Goal: Information Seeking & Learning: Learn about a topic

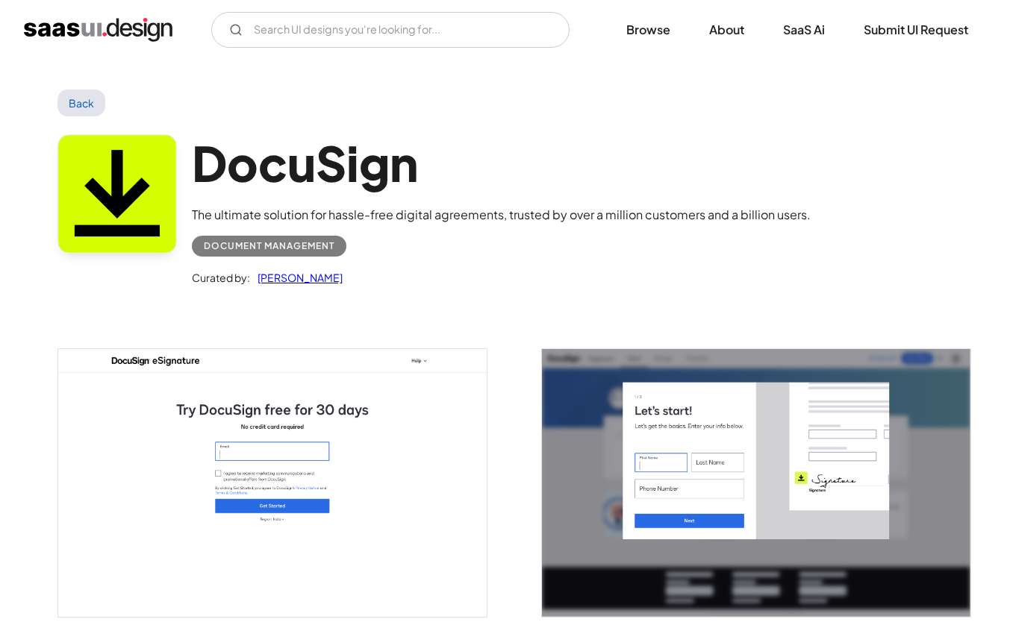
scroll to position [3654, 0]
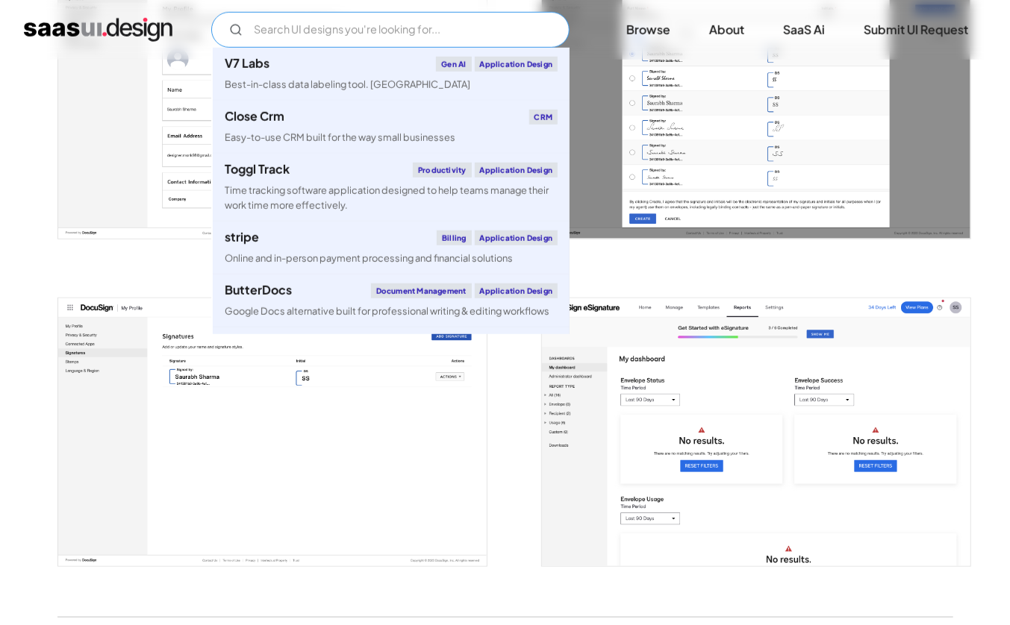
click at [312, 24] on input "Email Form" at bounding box center [390, 30] width 358 height 36
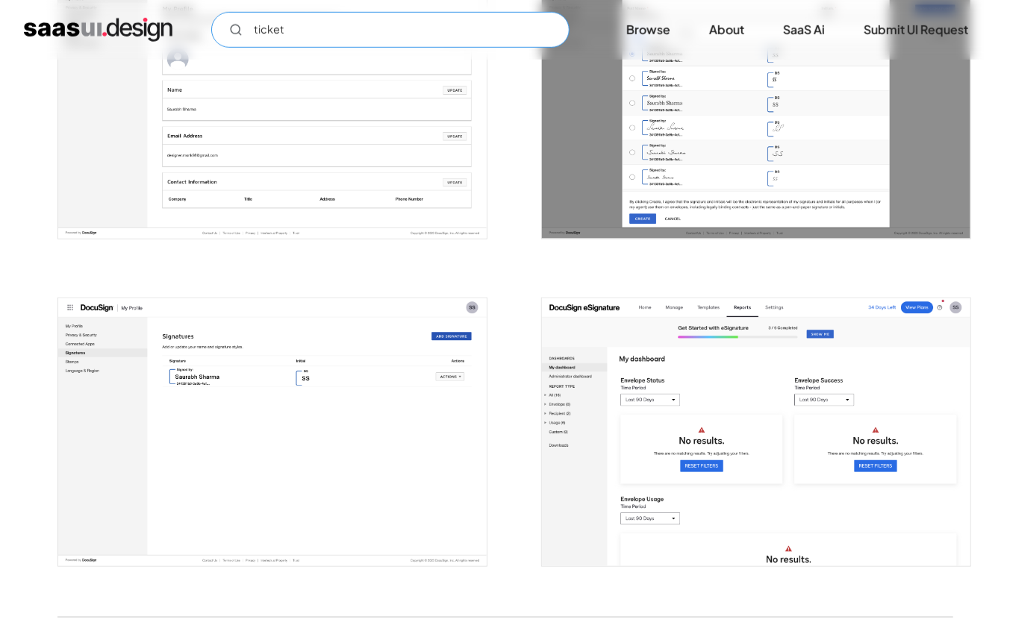
click at [316, 13] on input "ticket" at bounding box center [390, 30] width 358 height 36
click at [317, 27] on input "ticket" at bounding box center [390, 30] width 358 height 36
type input "ticket"
click at [666, 10] on div "ticket Not found ! Thank you! Your submission has been received! Oops! Somethin…" at bounding box center [505, 30] width 1010 height 60
click at [666, 23] on link "Browse" at bounding box center [648, 29] width 80 height 33
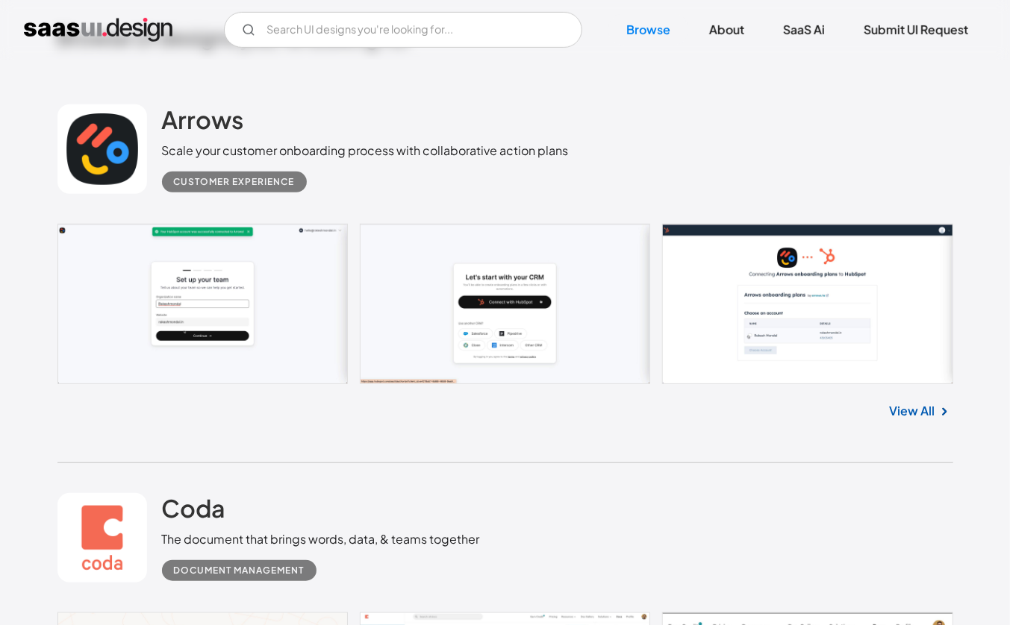
scroll to position [658, 0]
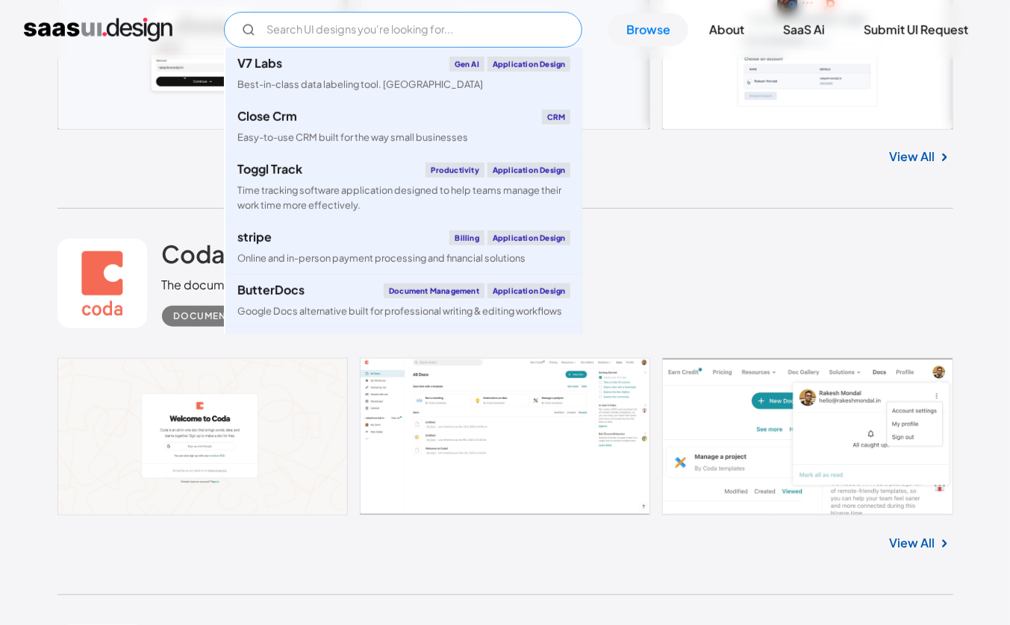
click at [302, 36] on input "Email Form" at bounding box center [403, 30] width 358 height 36
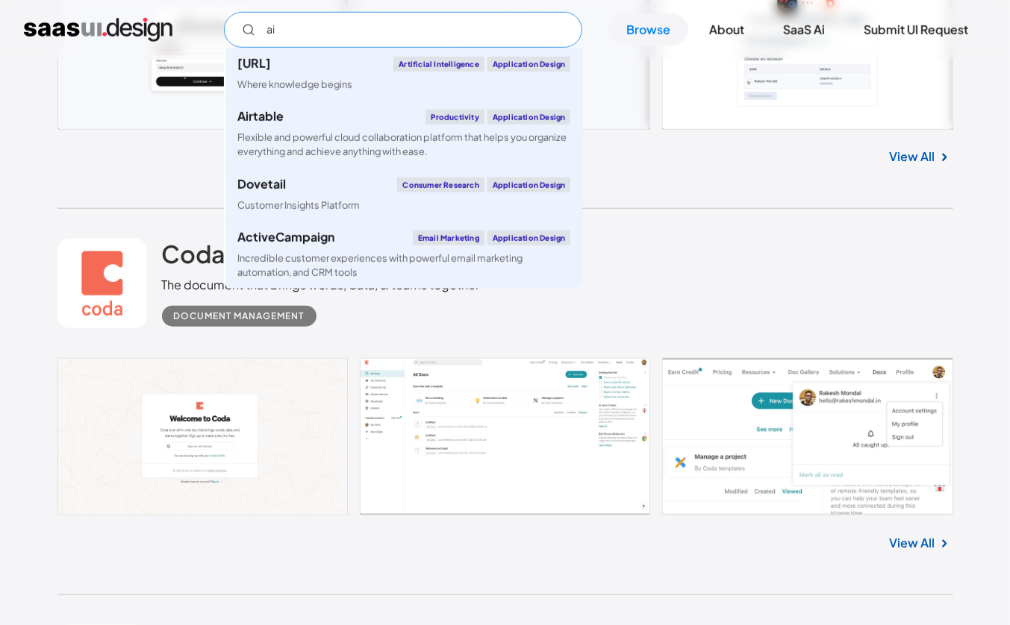
click at [406, 36] on input "ai" at bounding box center [403, 30] width 358 height 36
type input "ai"
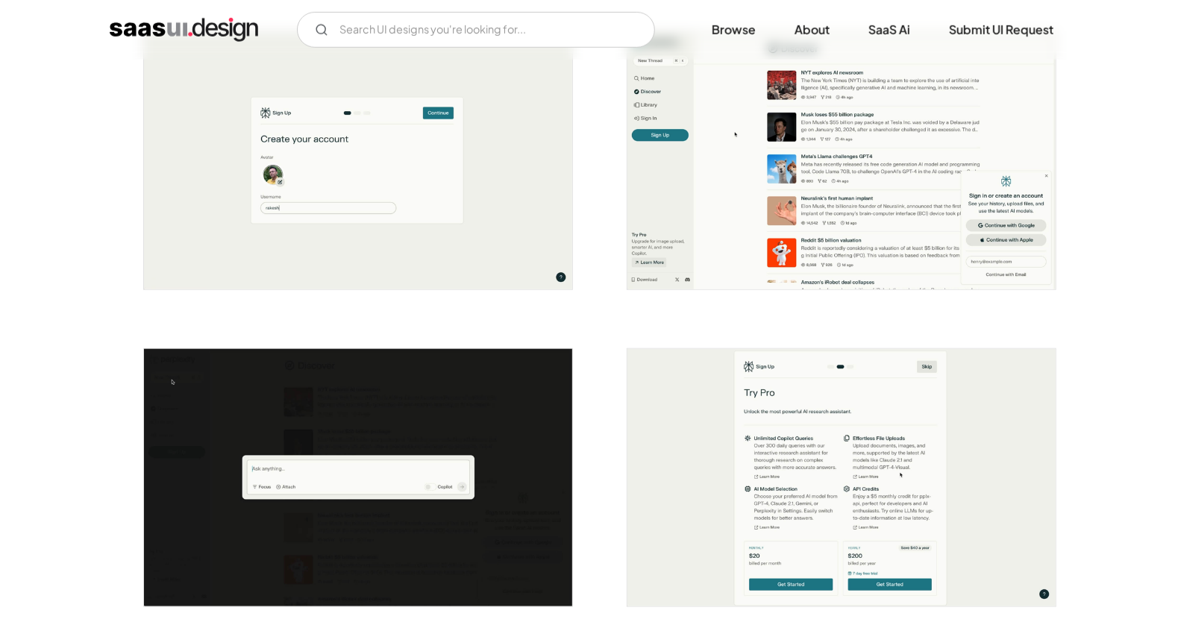
scroll to position [852, 0]
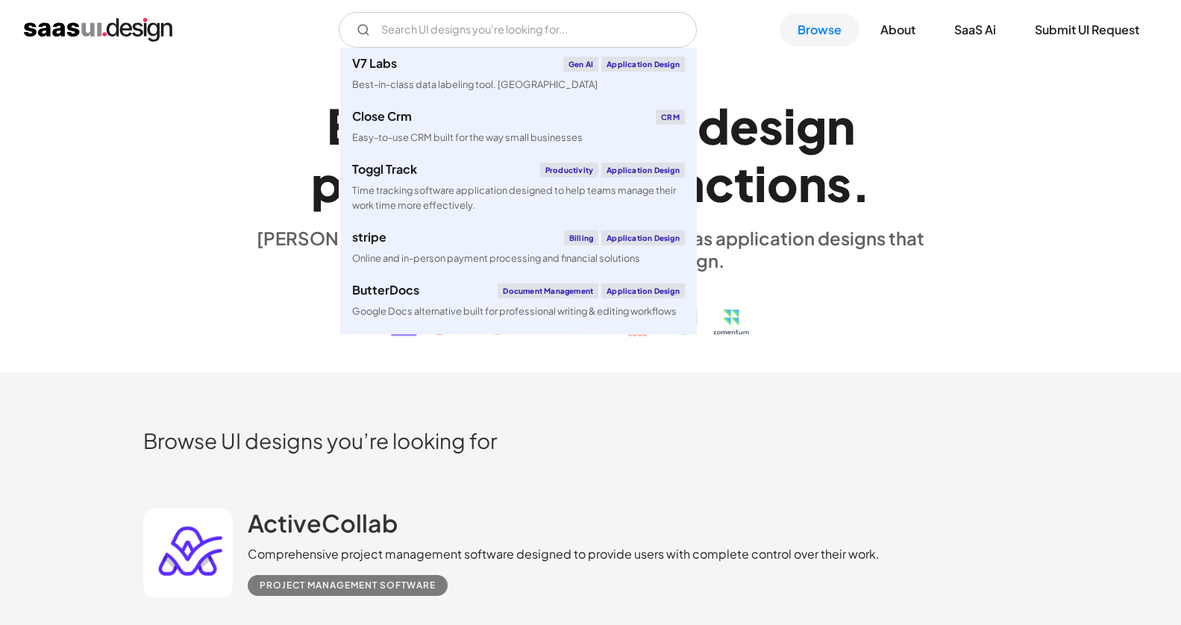
scroll to position [3540, 0]
